Goal: Task Accomplishment & Management: Complete application form

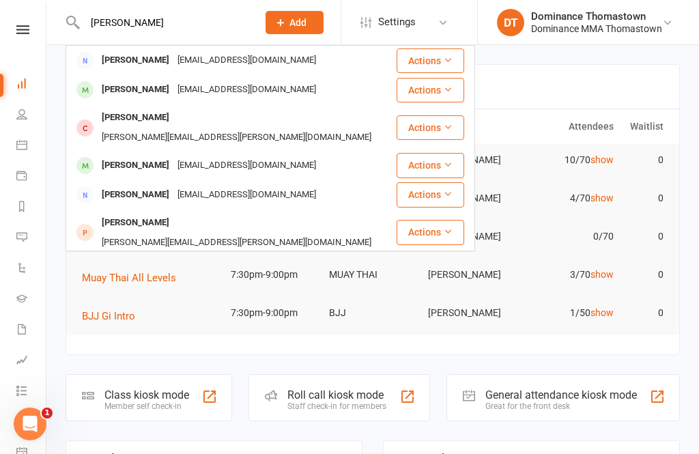
type input "[PERSON_NAME]"
click at [240, 63] on div "[EMAIL_ADDRESS][DOMAIN_NAME]" at bounding box center [246, 61] width 147 height 20
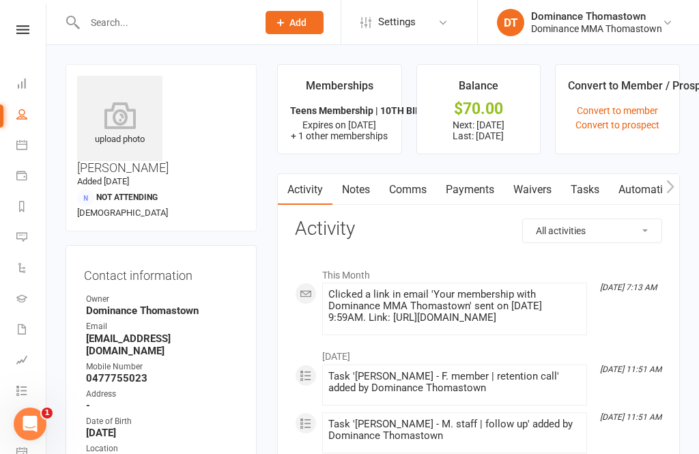
click at [543, 185] on link "Waivers" at bounding box center [532, 189] width 57 height 31
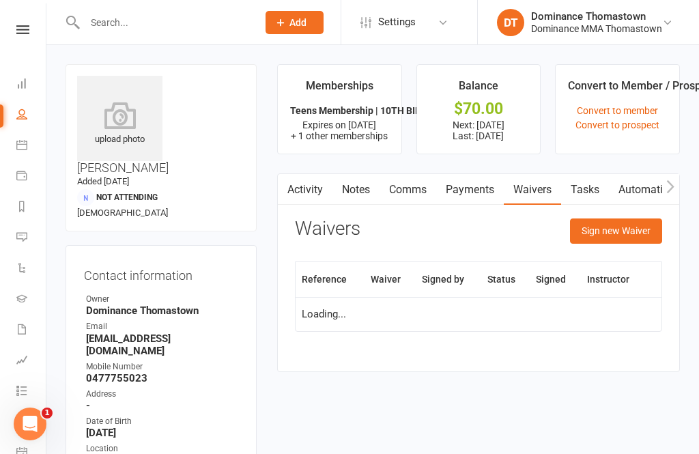
click at [633, 230] on button "Sign new Waiver" at bounding box center [616, 230] width 92 height 25
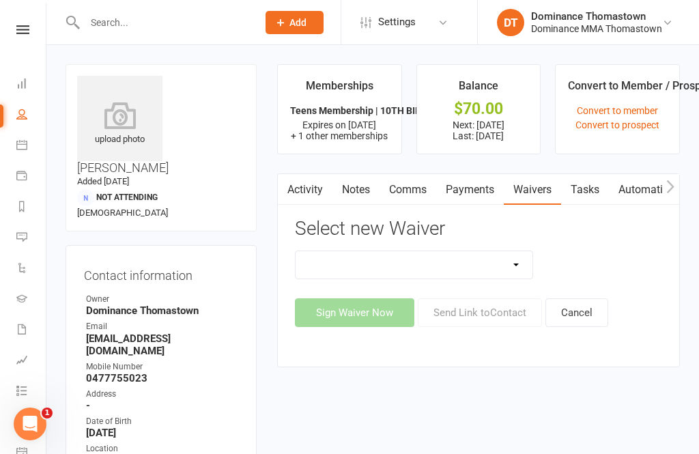
click at [489, 268] on select "Member | Cancellation | Adults Member | Cancellation | Kids/Teens Member | Inju…" at bounding box center [414, 264] width 237 height 27
select select "374"
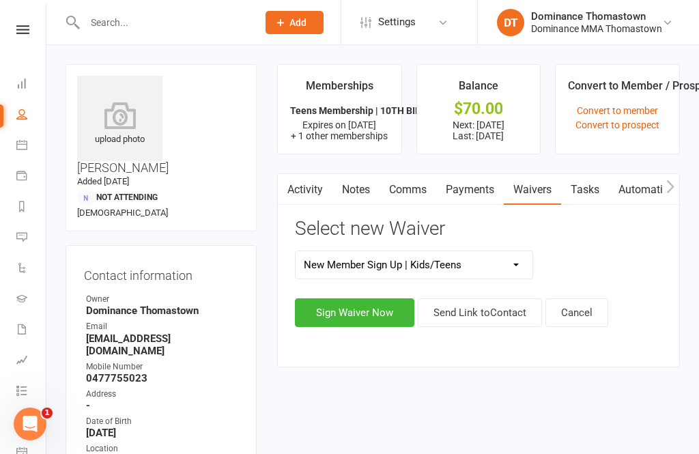
click at [388, 322] on button "Sign Waiver Now" at bounding box center [354, 312] width 119 height 29
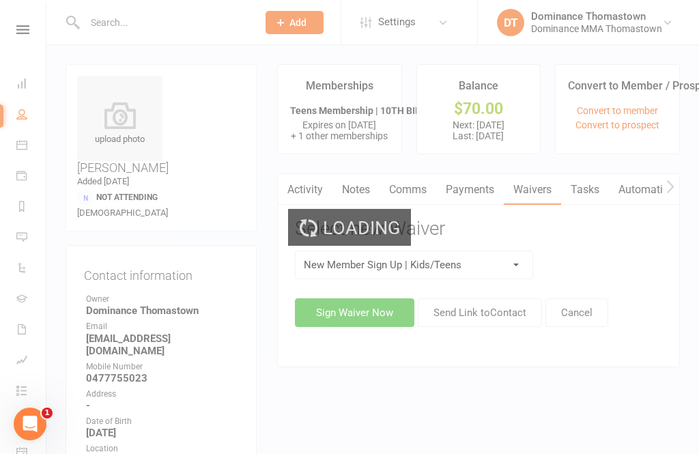
select select "12"
select select "2028"
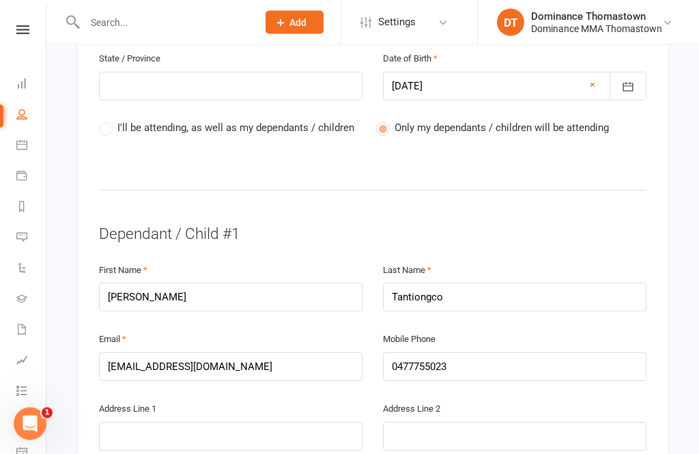
scroll to position [687, 0]
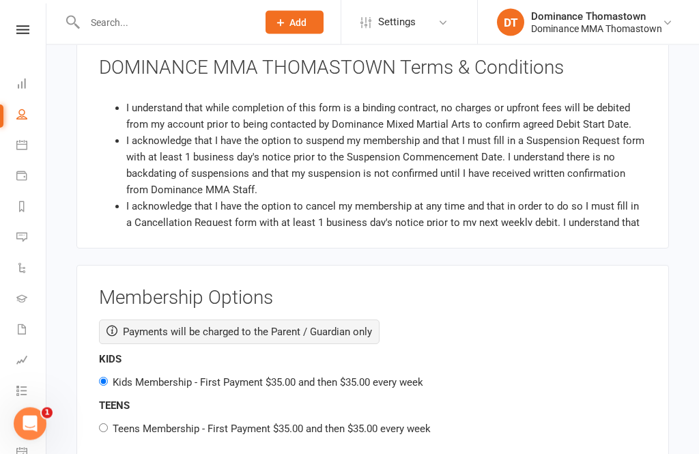
click at [346, 423] on label "Teens Membership - First Payment $35.00 and then $35.00 every week" at bounding box center [272, 429] width 318 height 12
click at [108, 424] on input "Teens Membership - First Payment $35.00 and then $35.00 every week" at bounding box center [103, 428] width 9 height 9
radio input "true"
radio input "false"
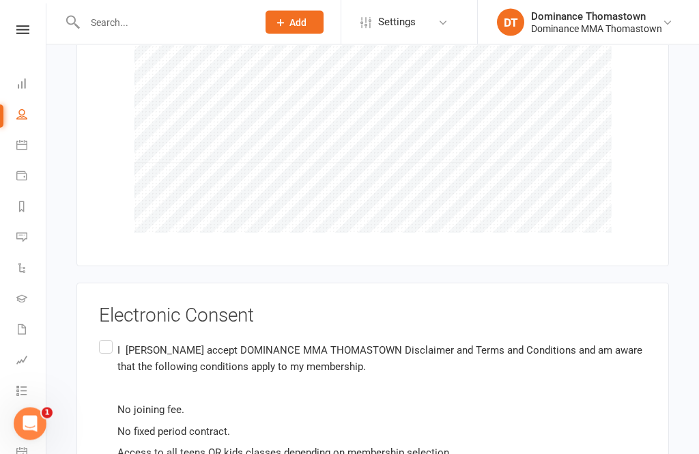
scroll to position [3004, 0]
click at [100, 337] on label "I [PERSON_NAME] accept DOMINANCE MMA THOMASTOWN Disclaimer and Terms and Condit…" at bounding box center [372, 420] width 547 height 167
click at [100, 337] on input "I [PERSON_NAME] accept DOMINANCE MMA THOMASTOWN Disclaimer and Terms and Condit…" at bounding box center [103, 337] width 9 height 0
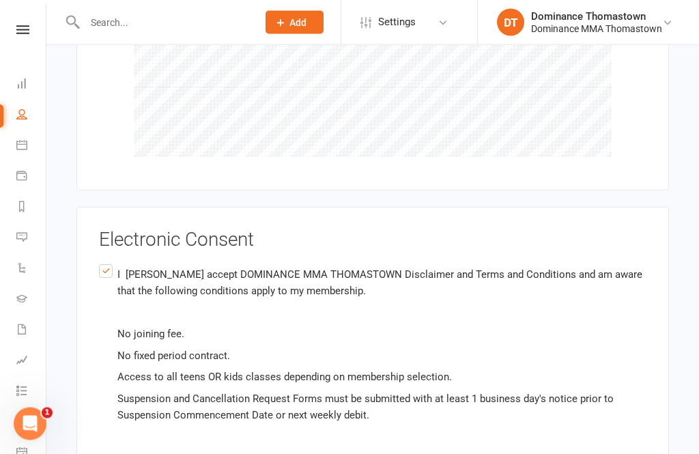
scroll to position [3096, 0]
